Goal: Find specific page/section

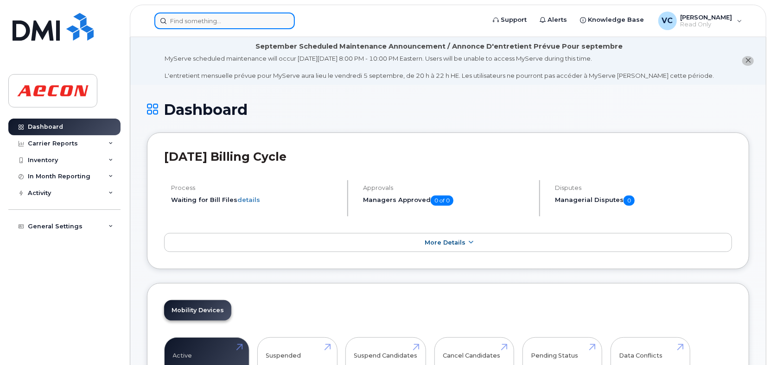
click at [172, 20] on input at bounding box center [224, 21] width 140 height 17
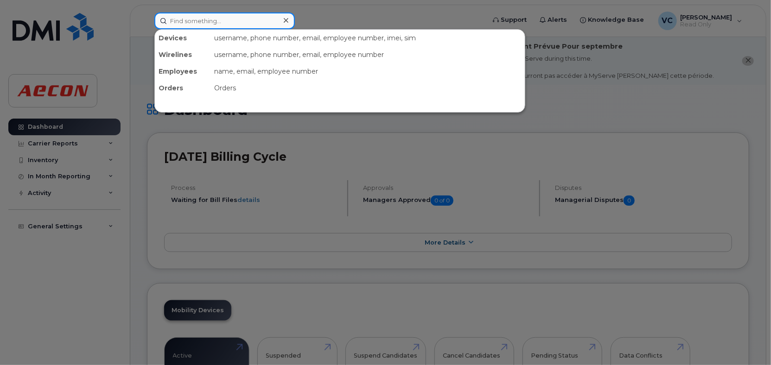
paste input "[PERSON_NAME]"
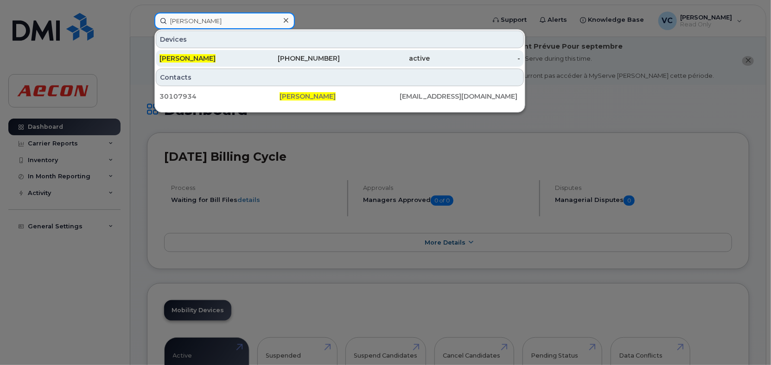
type input "[PERSON_NAME]"
click at [176, 57] on span "[PERSON_NAME]" at bounding box center [187, 58] width 56 height 8
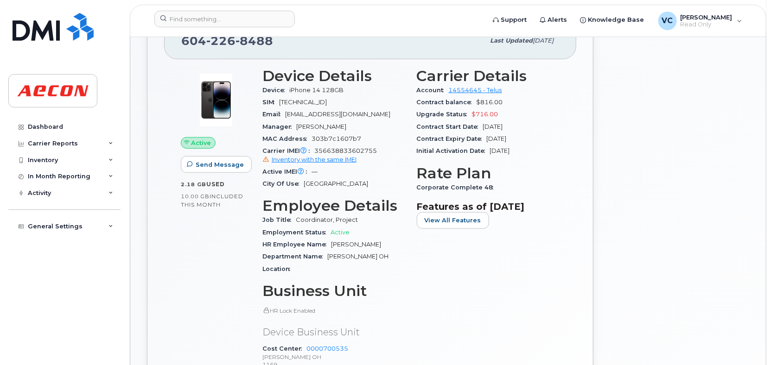
scroll to position [232, 0]
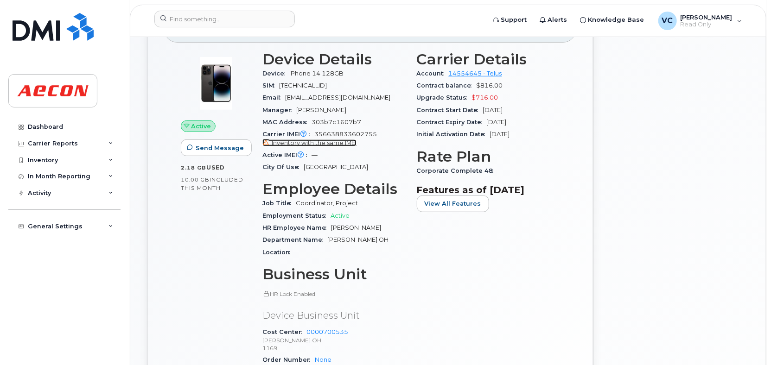
click at [330, 140] on span "Inventory with the same IMEI" at bounding box center [314, 143] width 85 height 7
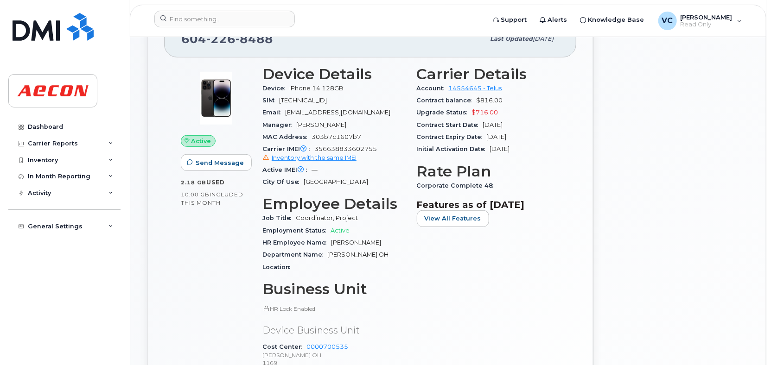
scroll to position [541, 0]
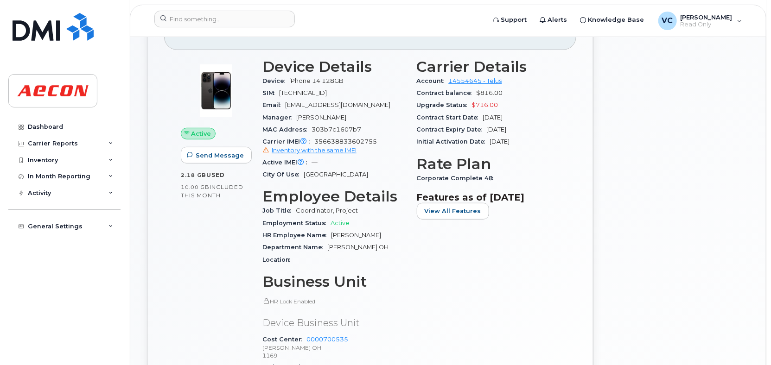
scroll to position [0, 0]
